Goal: Information Seeking & Learning: Learn about a topic

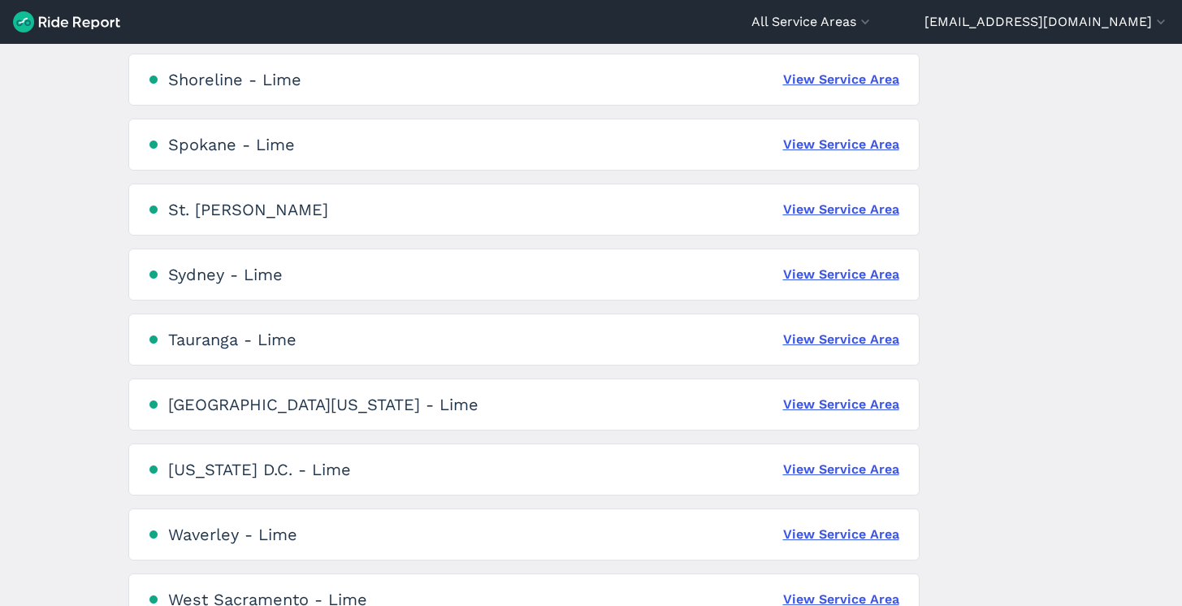
scroll to position [3737, 0]
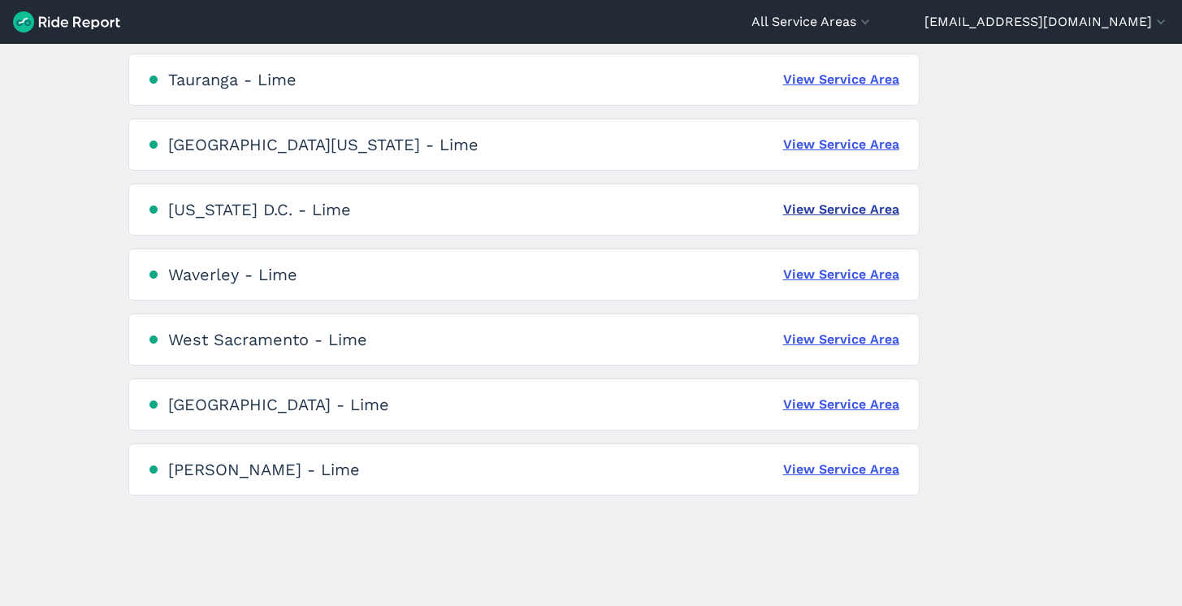
click at [845, 213] on link "View Service Area" at bounding box center [841, 209] width 116 height 19
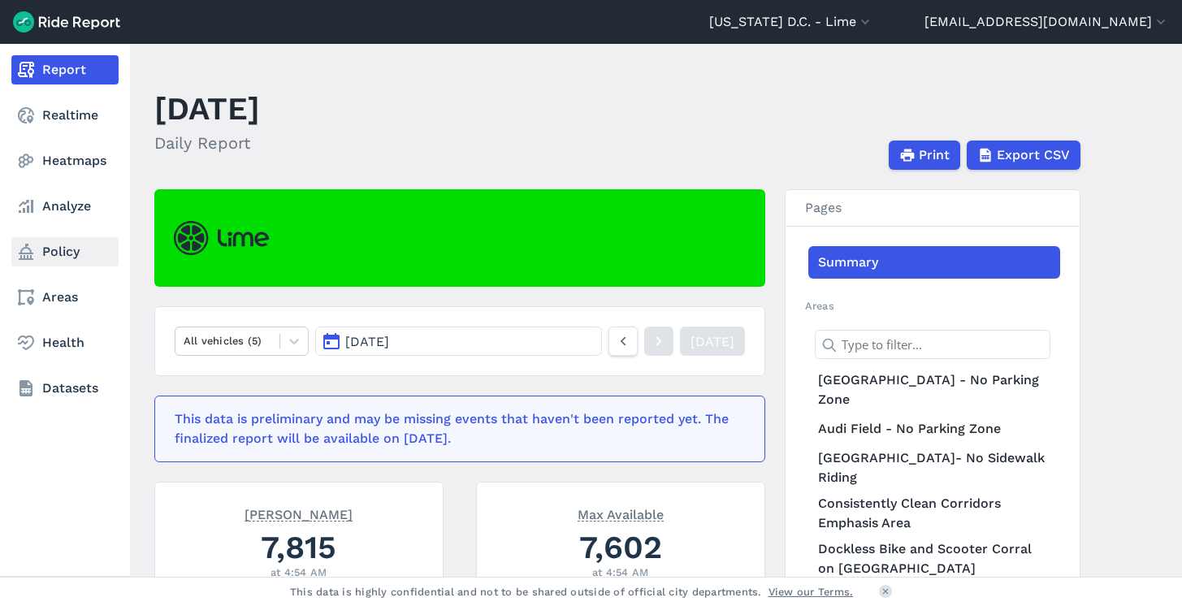
click at [56, 253] on link "Policy" at bounding box center [64, 251] width 107 height 29
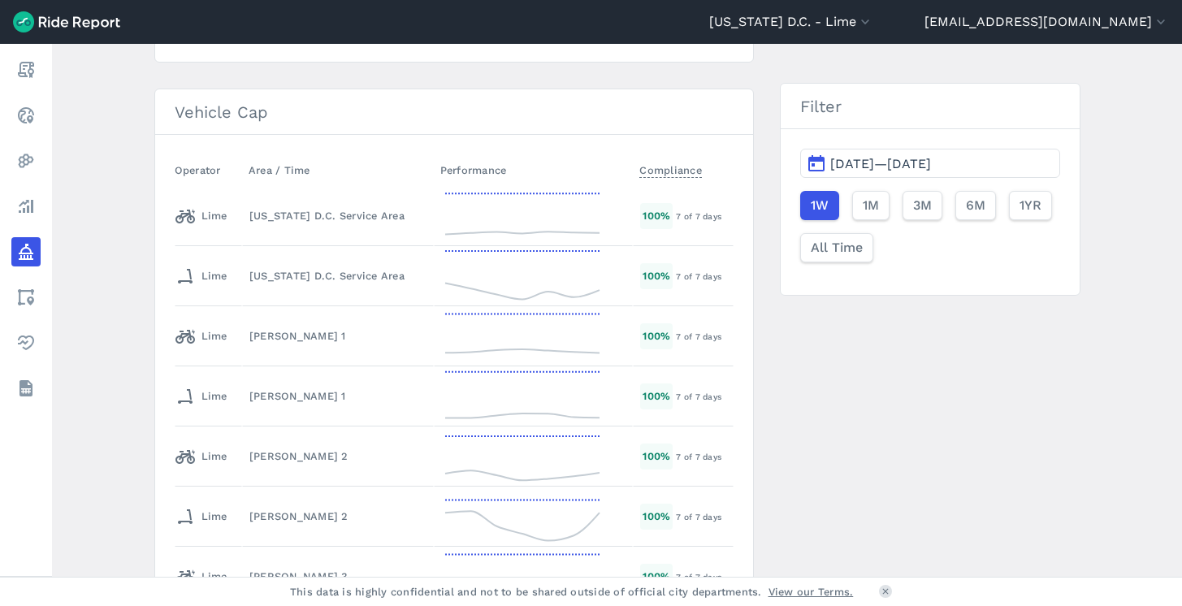
scroll to position [2819, 0]
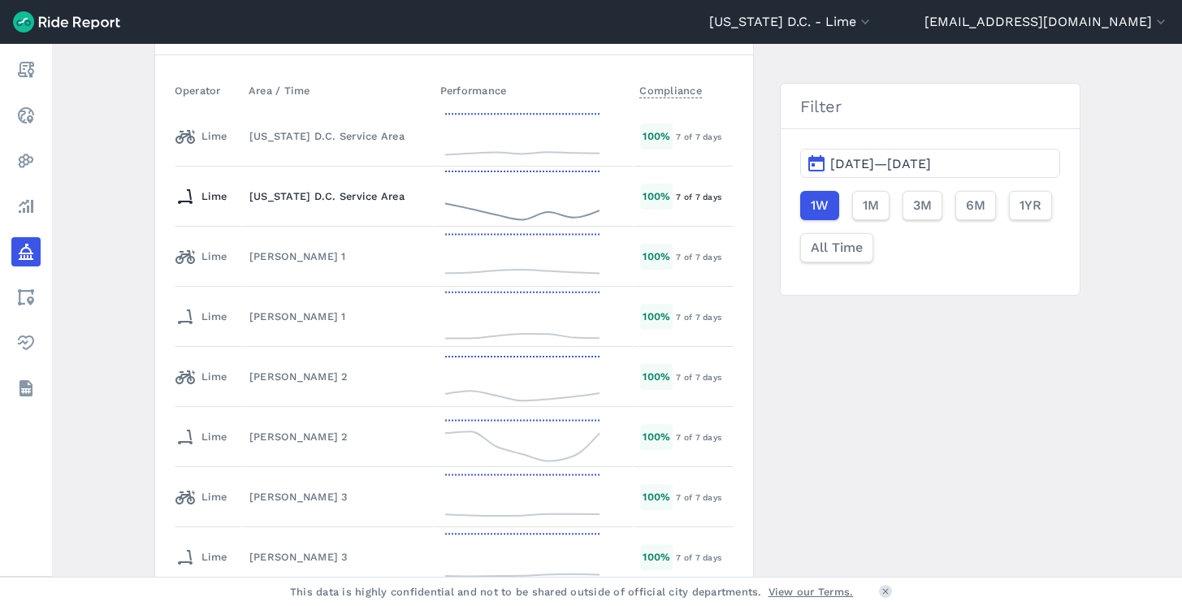
click at [314, 195] on div "[US_STATE] D.C. Service Area" at bounding box center [337, 195] width 177 height 15
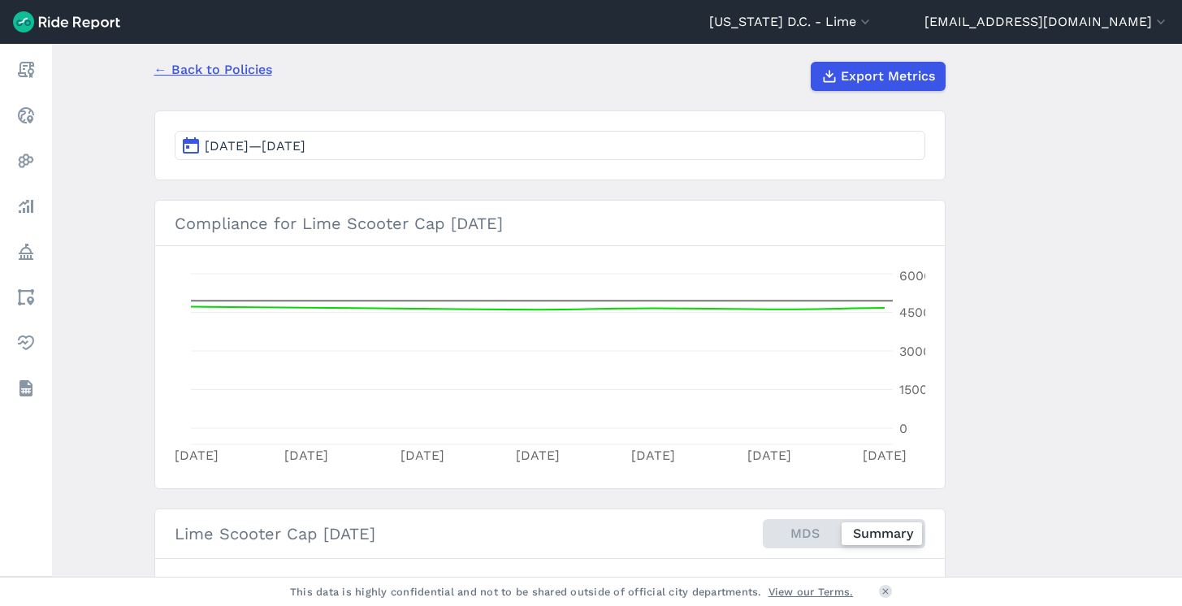
scroll to position [45, 0]
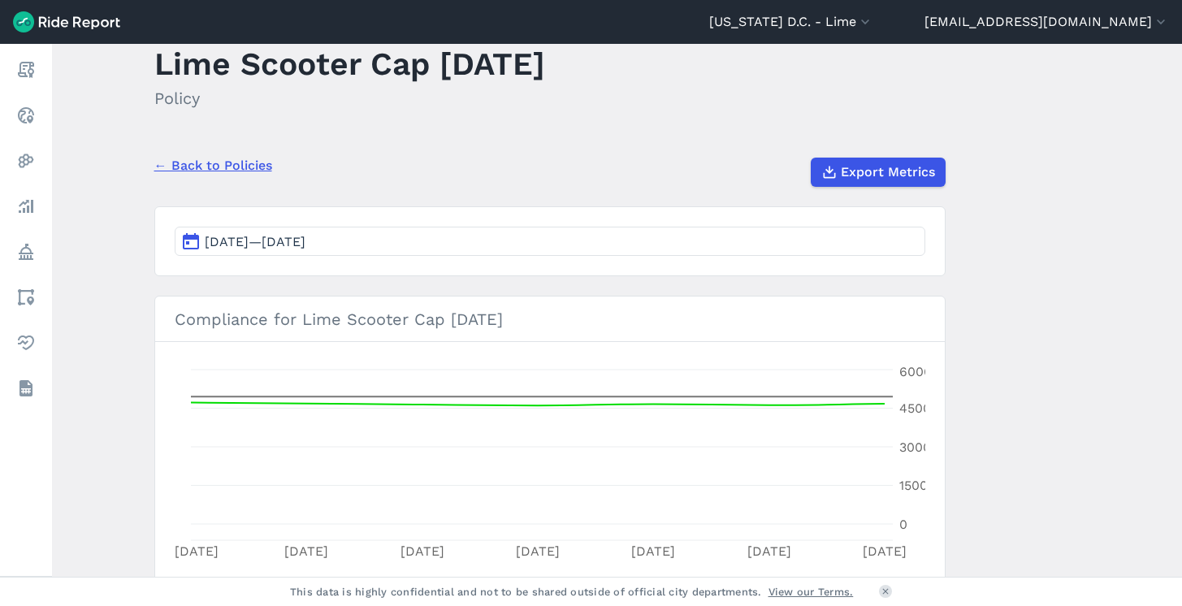
click at [241, 240] on span "[DATE]—[DATE]" at bounding box center [255, 241] width 101 height 15
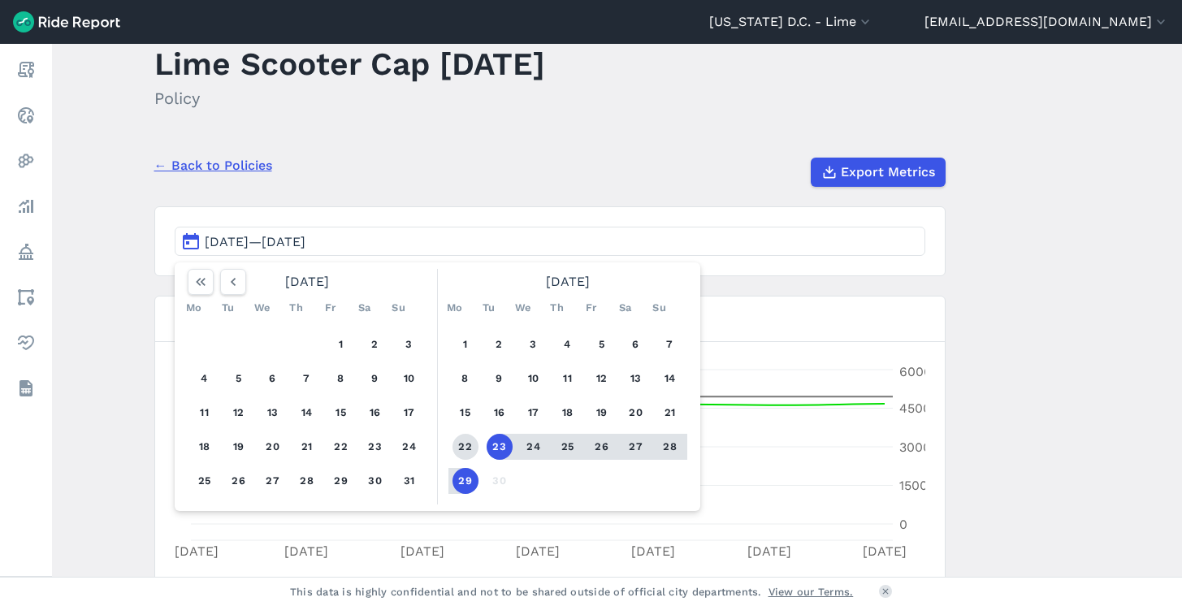
click at [466, 435] on button "22" at bounding box center [465, 447] width 26 height 26
click at [461, 495] on div "1 2 3 4 5 6 7 8 9 10 11 12 13 14 15 16 17 18 19 20 21 22 23 24 25 26 27 28 29 30" at bounding box center [568, 413] width 252 height 184
click at [461, 480] on button "29" at bounding box center [465, 481] width 26 height 26
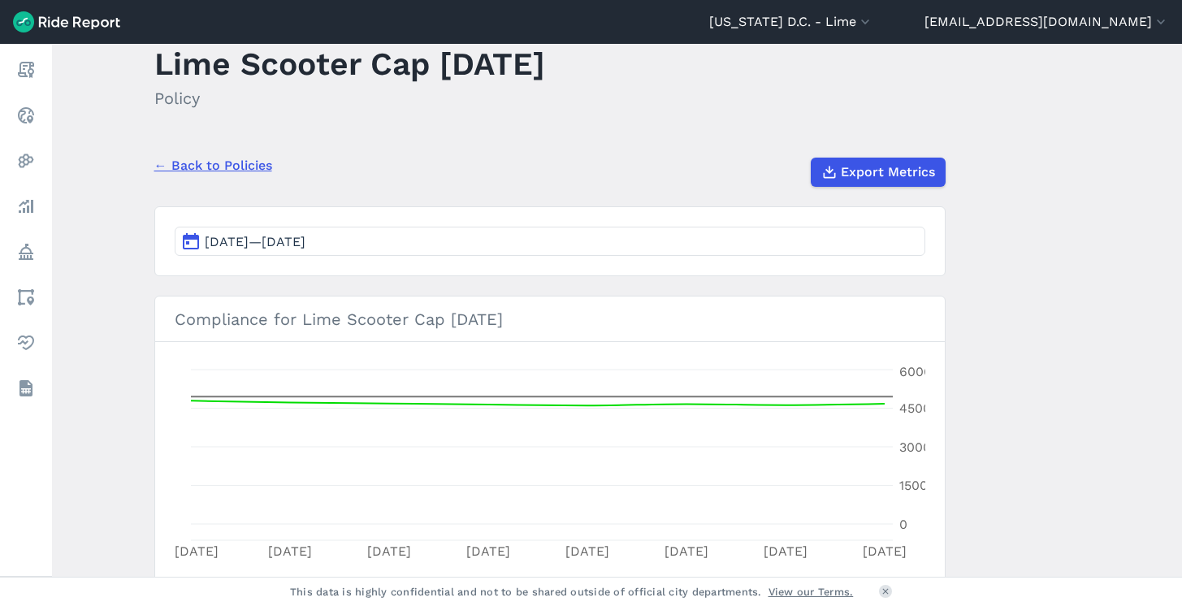
click at [209, 186] on div "← Back to Policies Export Metrics" at bounding box center [549, 166] width 791 height 42
click at [209, 173] on link "← Back to Policies" at bounding box center [213, 165] width 118 height 19
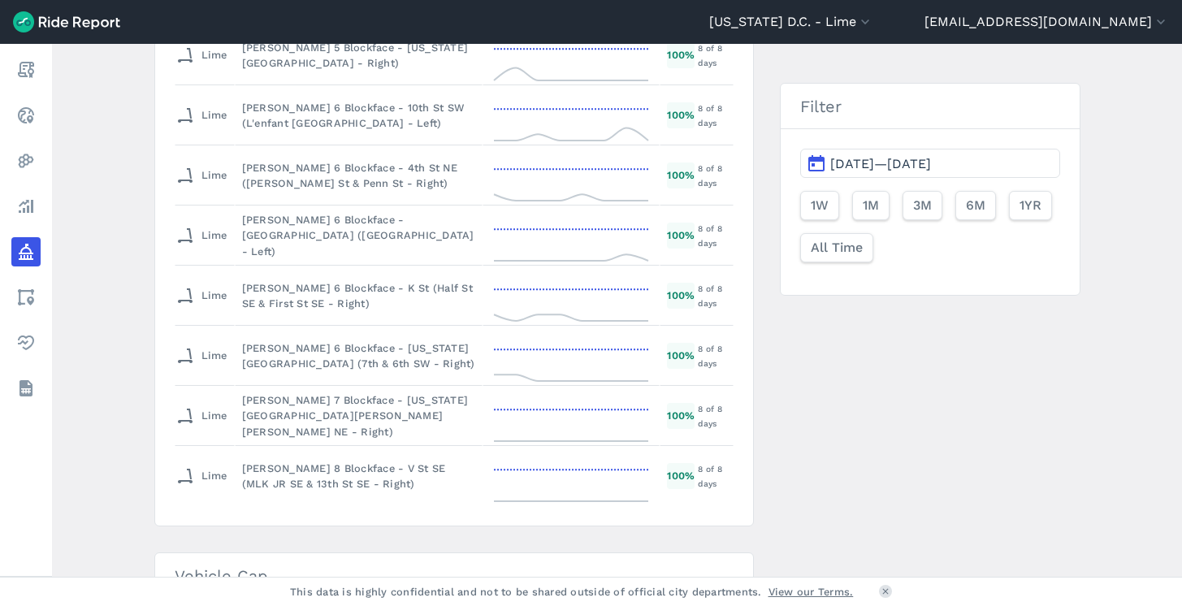
scroll to position [2622, 0]
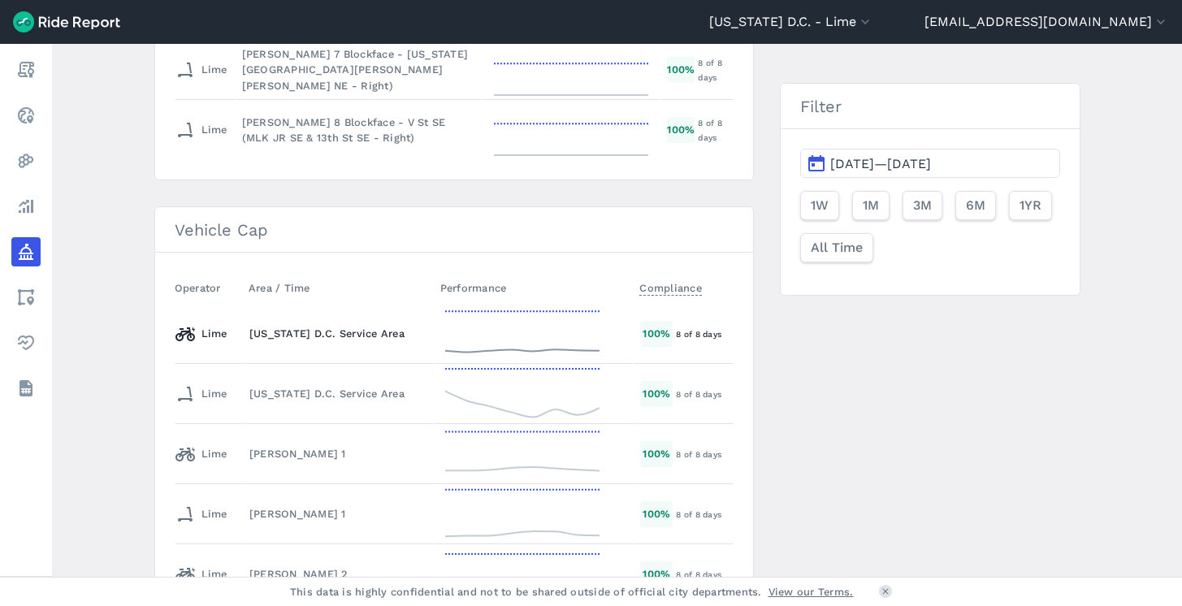
click at [260, 344] on td "[US_STATE] D.C. Service Area" at bounding box center [338, 334] width 192 height 60
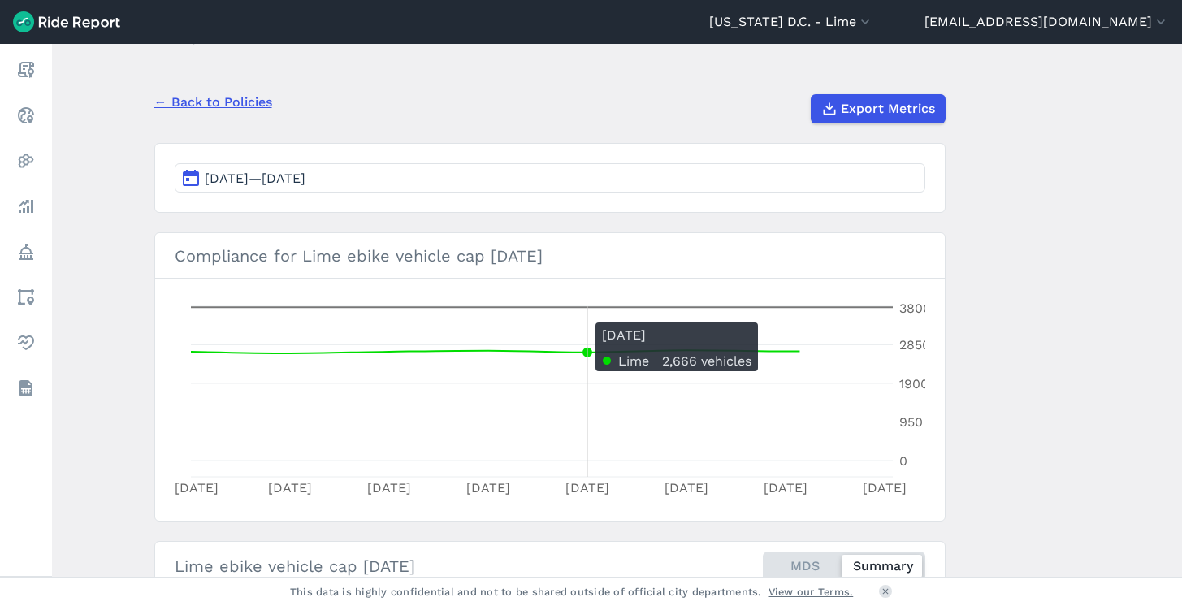
scroll to position [109, 0]
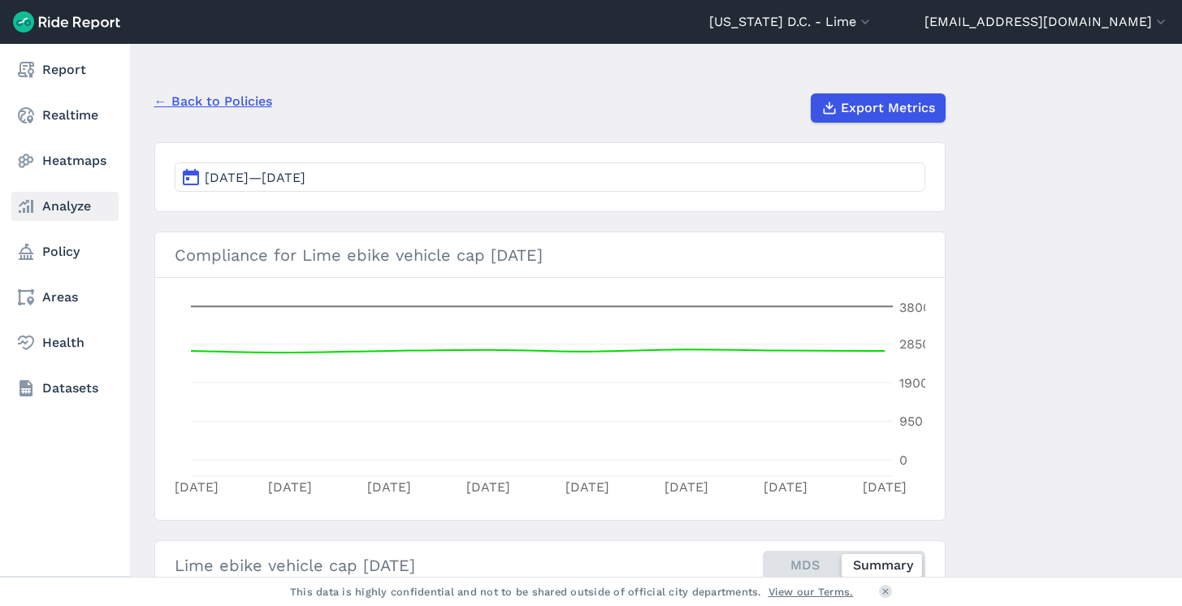
click at [55, 196] on link "Analyze" at bounding box center [64, 206] width 107 height 29
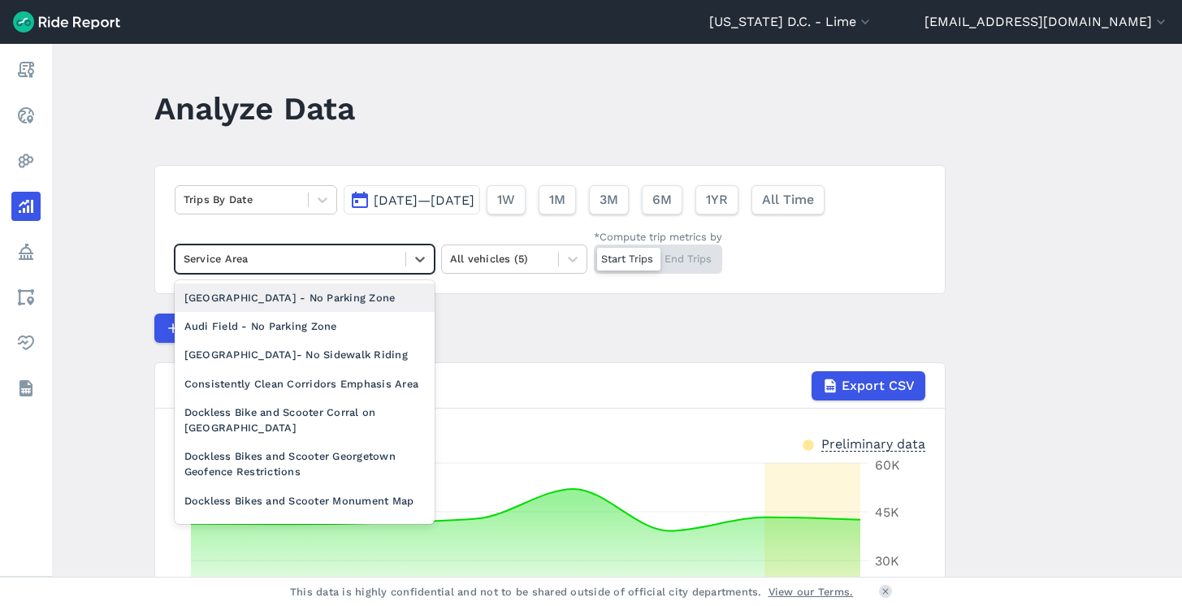
click at [397, 258] on div "Service Area" at bounding box center [290, 258] width 230 height 25
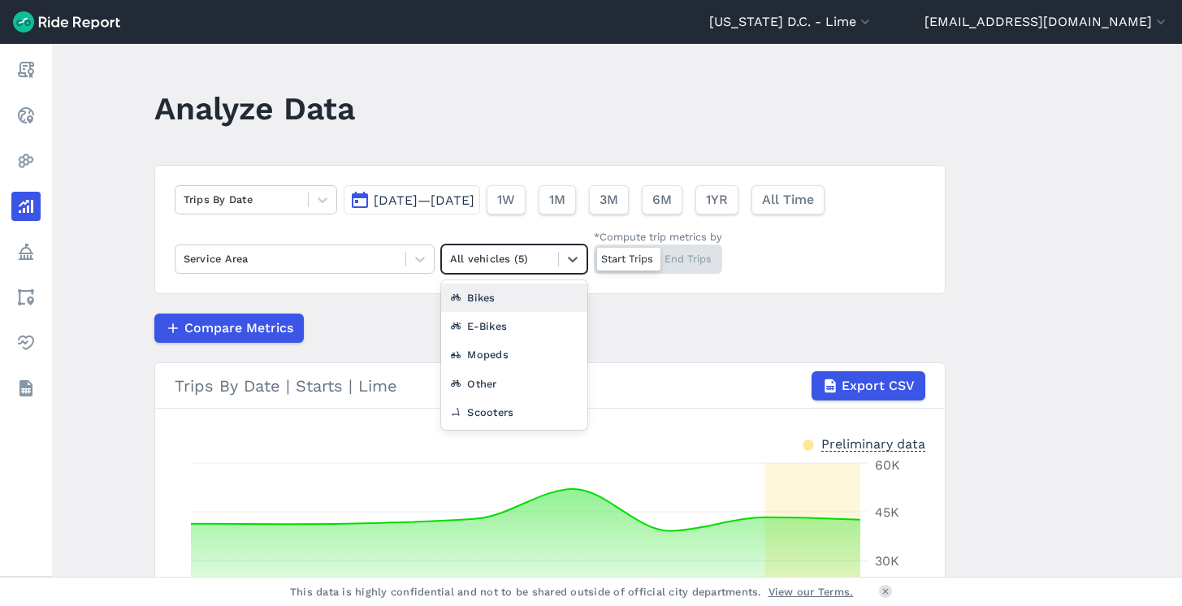
click at [513, 250] on div at bounding box center [500, 258] width 100 height 19
click at [505, 322] on div "E-Bikes" at bounding box center [514, 326] width 146 height 28
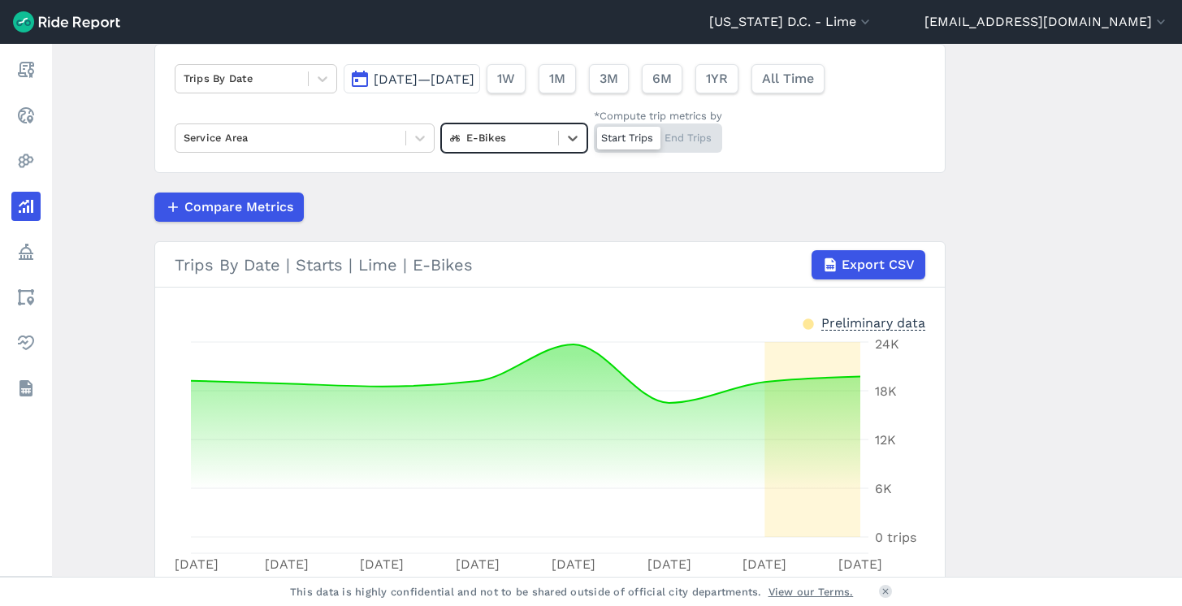
scroll to position [148, 0]
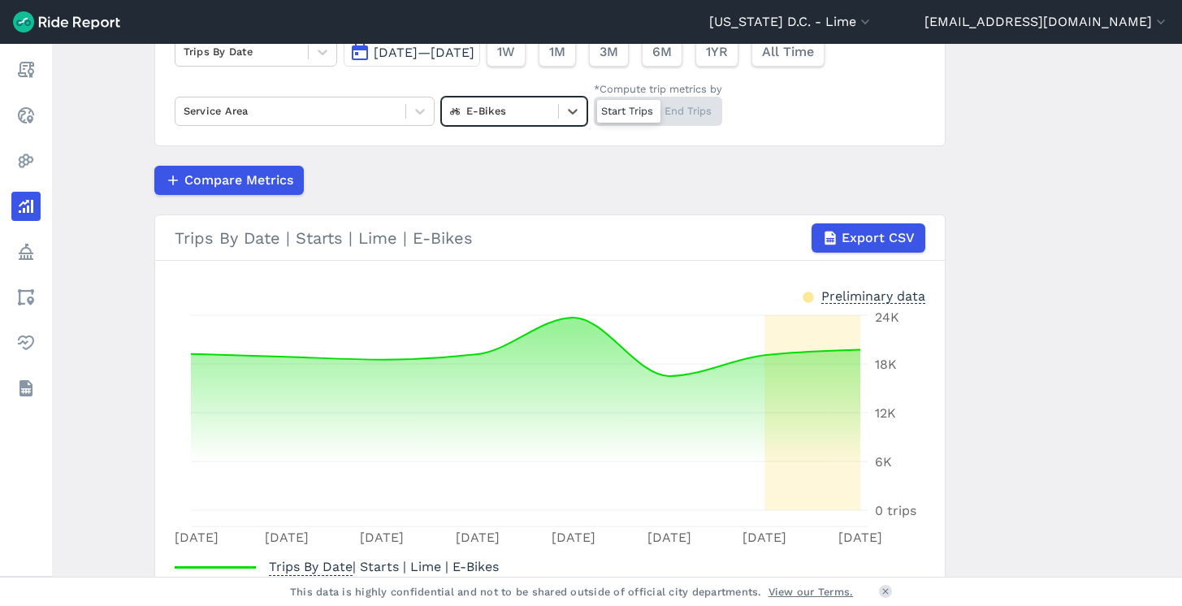
click at [512, 123] on div "E-Bikes" at bounding box center [500, 110] width 116 height 25
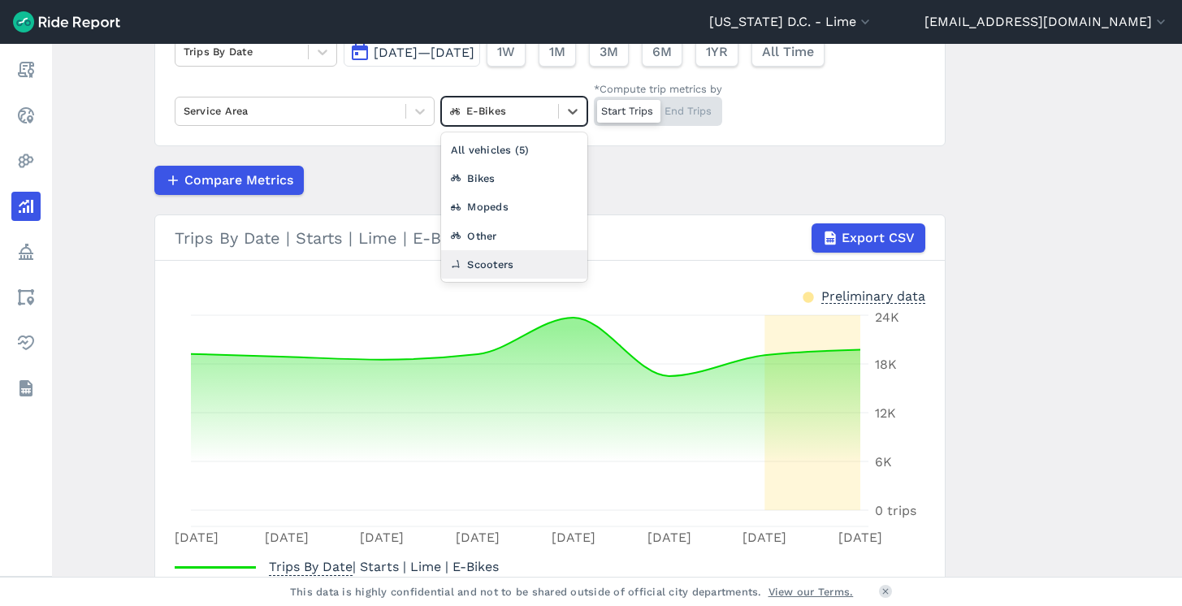
click at [514, 263] on div "Scooters" at bounding box center [514, 264] width 146 height 28
